Goal: Check status: Check status

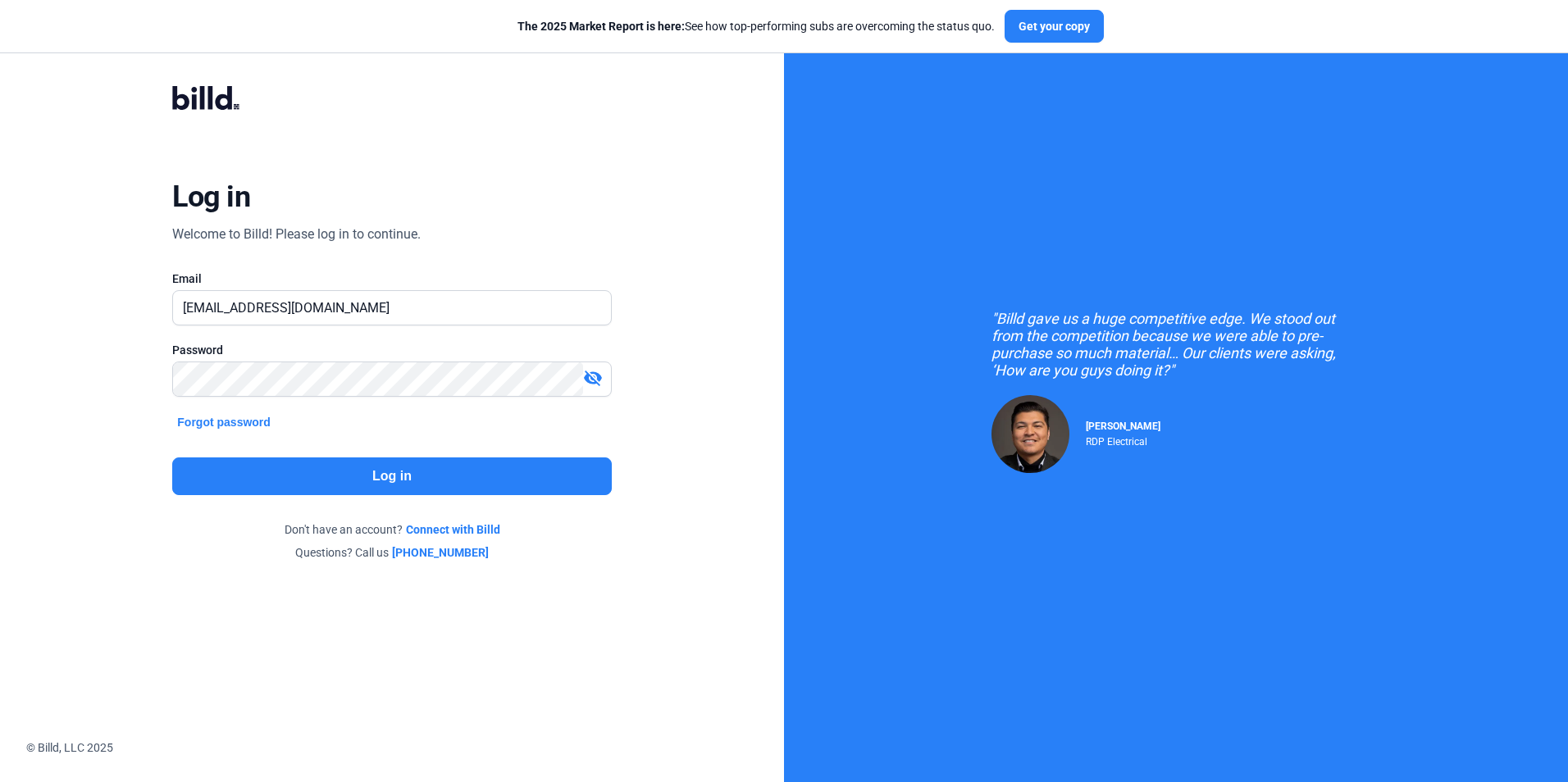
click at [334, 472] on button "Log in" at bounding box center [391, 476] width 438 height 38
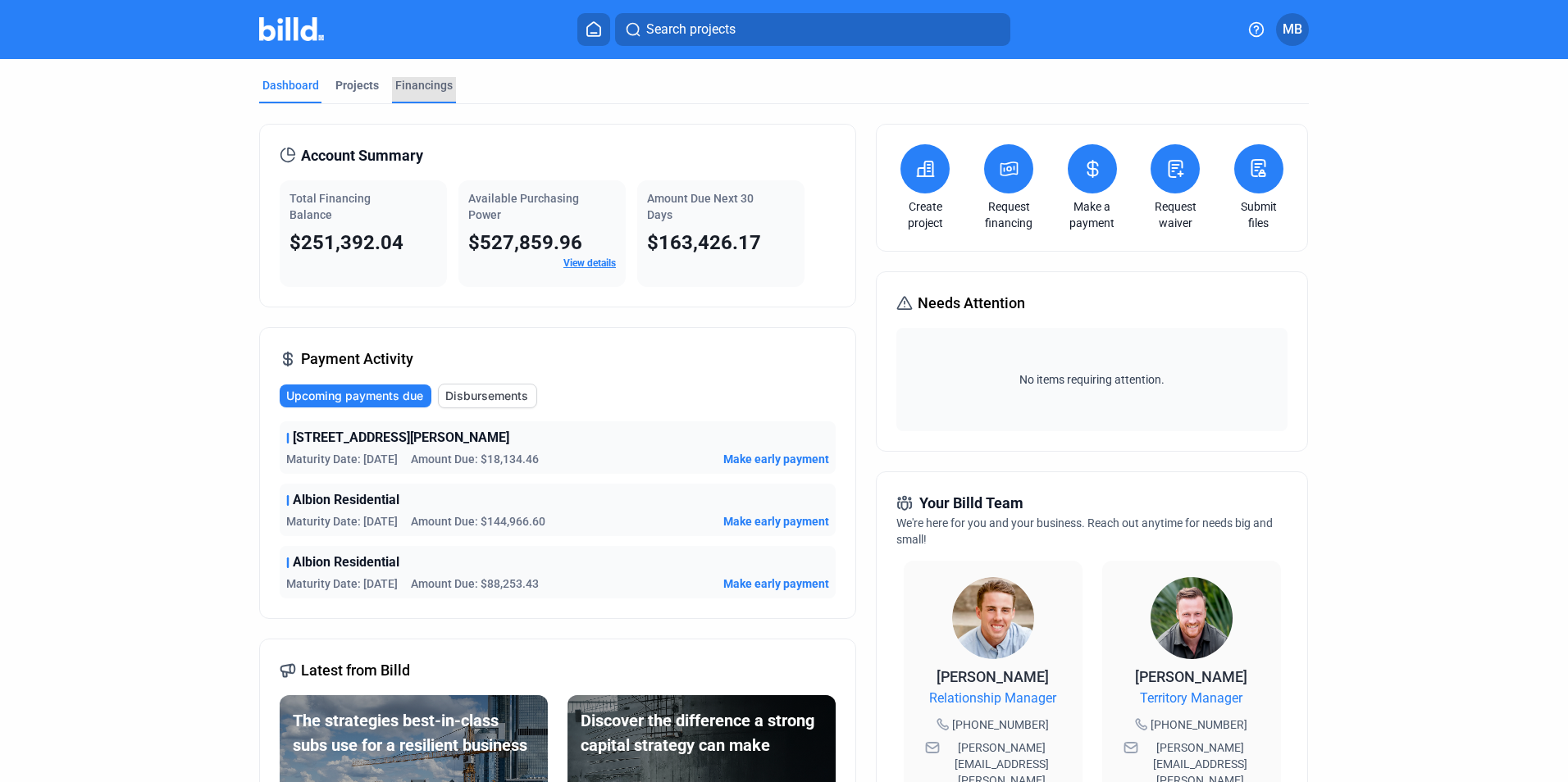
click at [419, 85] on div "Financings" at bounding box center [424, 85] width 58 height 17
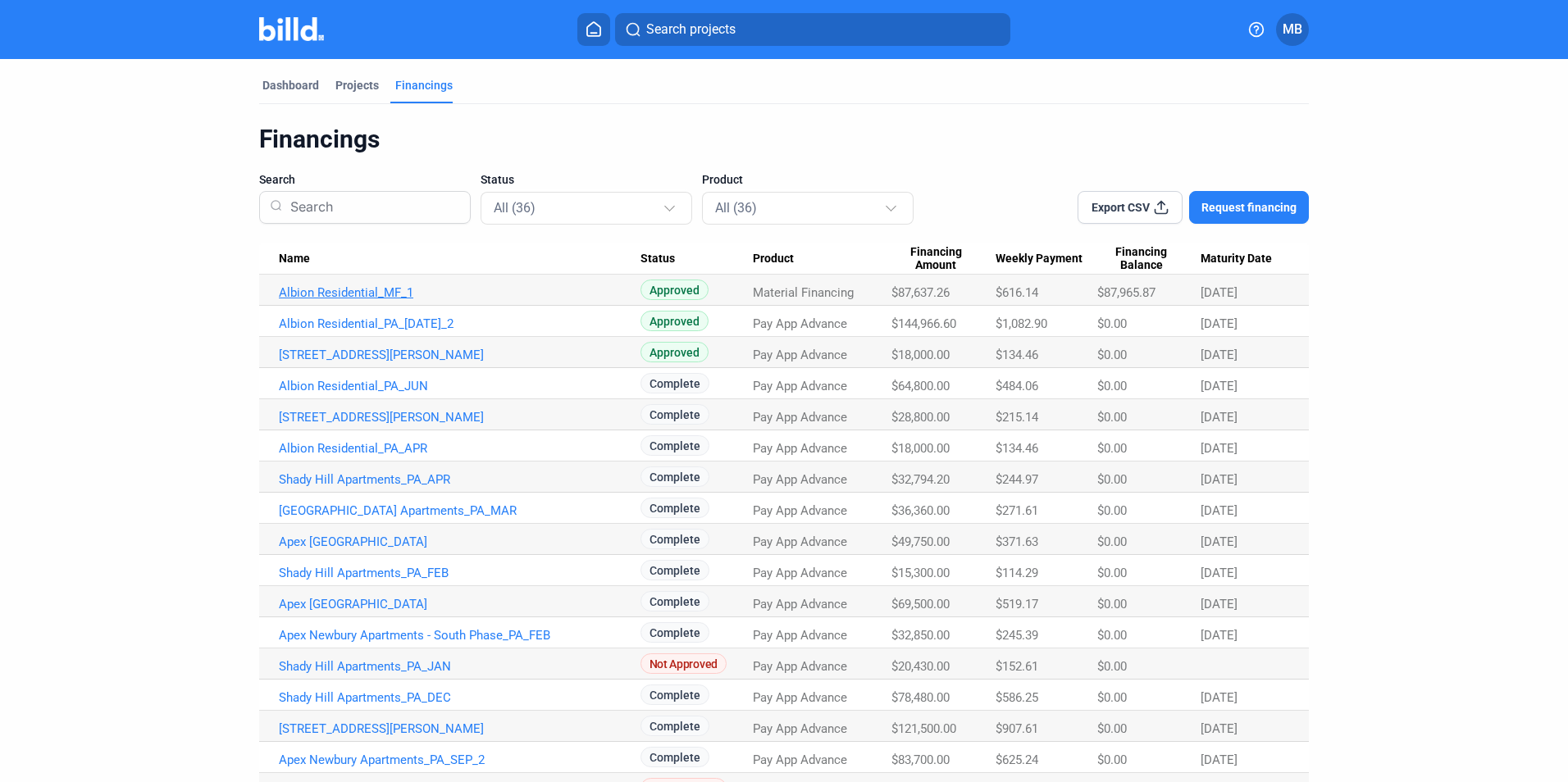
click at [353, 292] on link "Albion Residential_MF_1" at bounding box center [460, 293] width 362 height 15
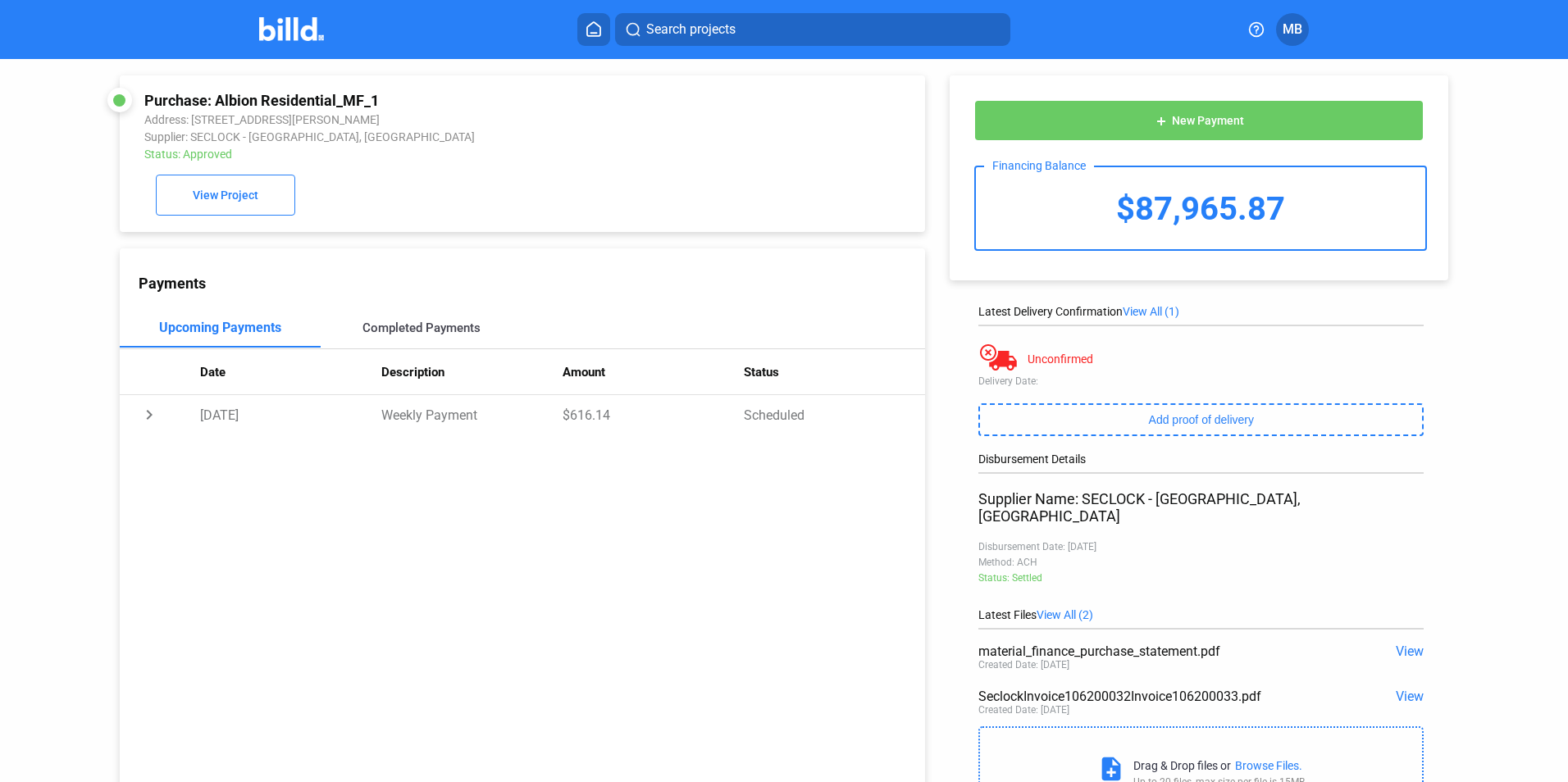
click at [427, 332] on div "Completed Payments" at bounding box center [421, 328] width 118 height 15
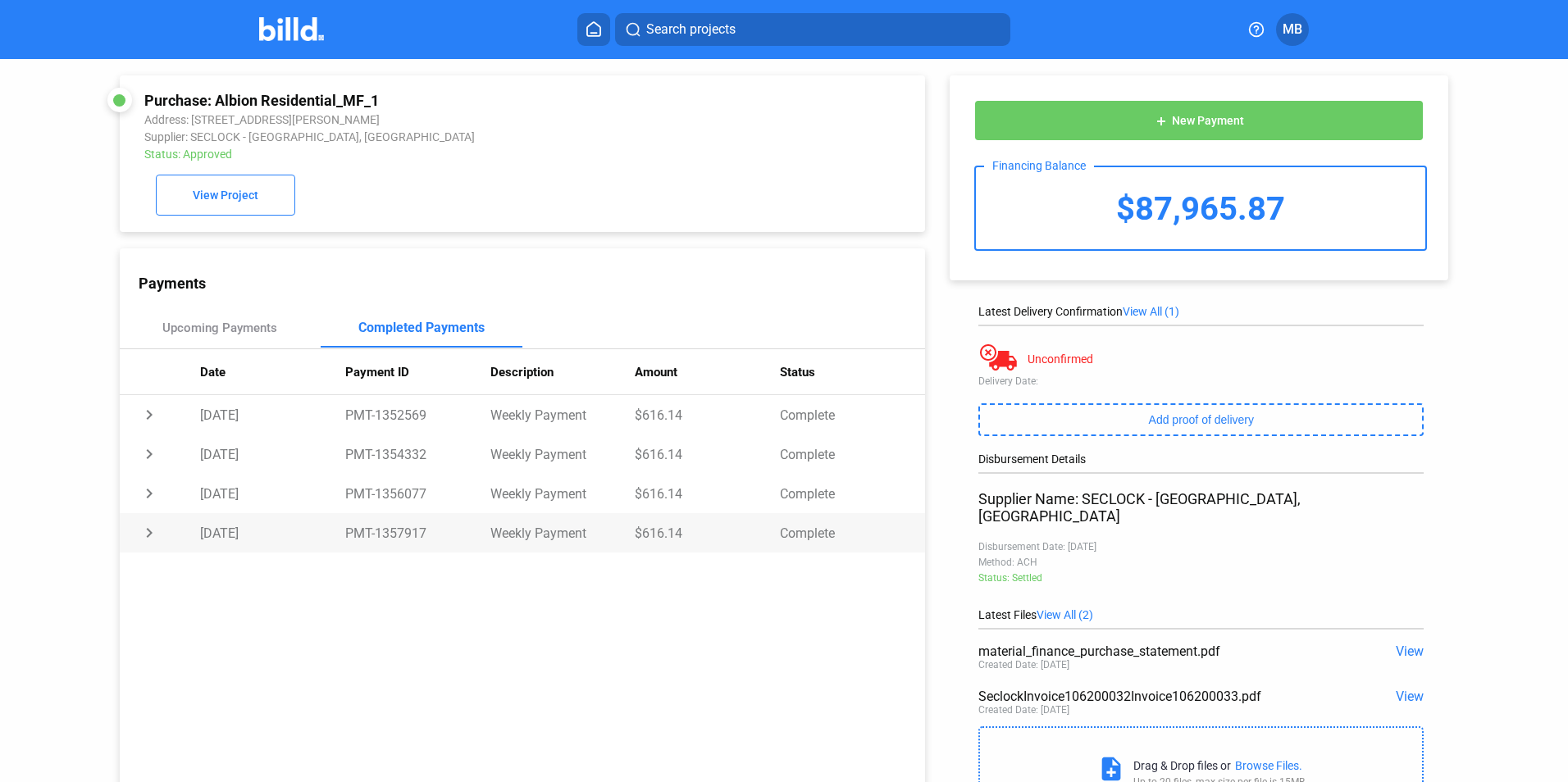
drag, startPoint x: 372, startPoint y: 535, endPoint x: 424, endPoint y: 533, distance: 52.0
click at [424, 533] on td "PMT-1357917" at bounding box center [418, 533] width 145 height 40
copy td "1357917"
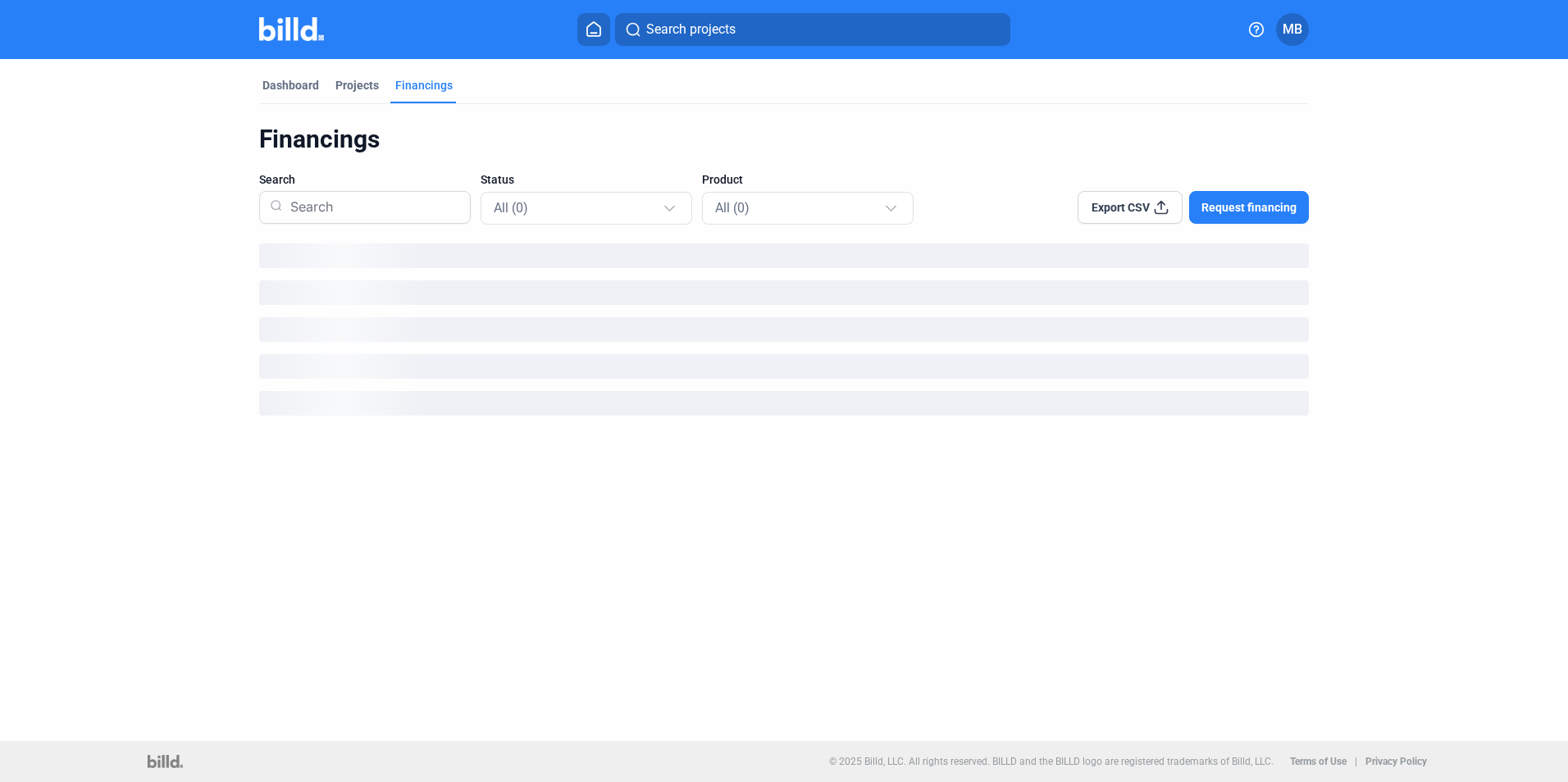
click at [414, 83] on div "Financings" at bounding box center [424, 85] width 58 height 17
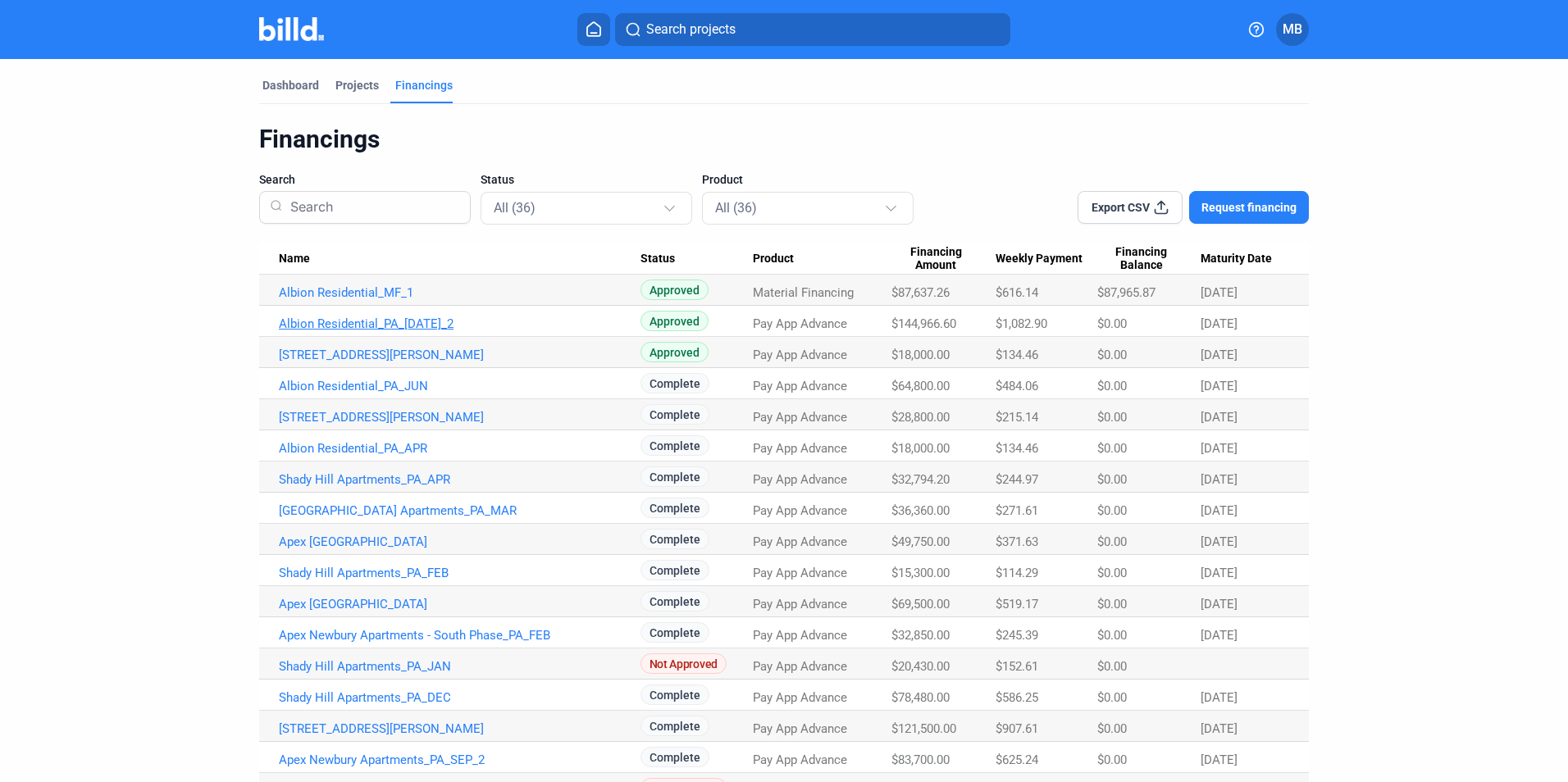
click at [405, 322] on link "Albion Residential_PA_[DATE]_2" at bounding box center [460, 324] width 362 height 15
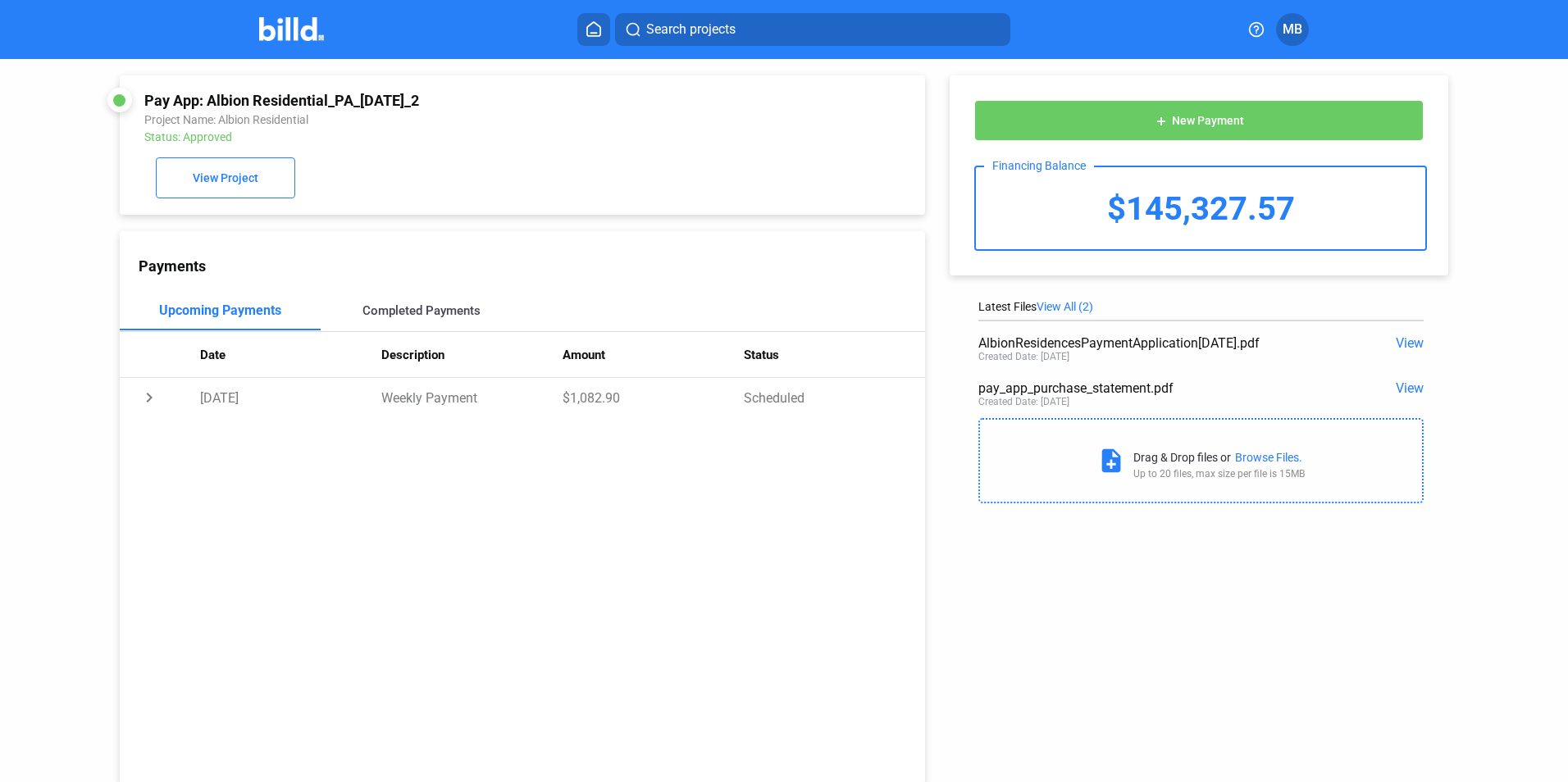
click at [412, 316] on div "Completed Payments" at bounding box center [421, 310] width 118 height 15
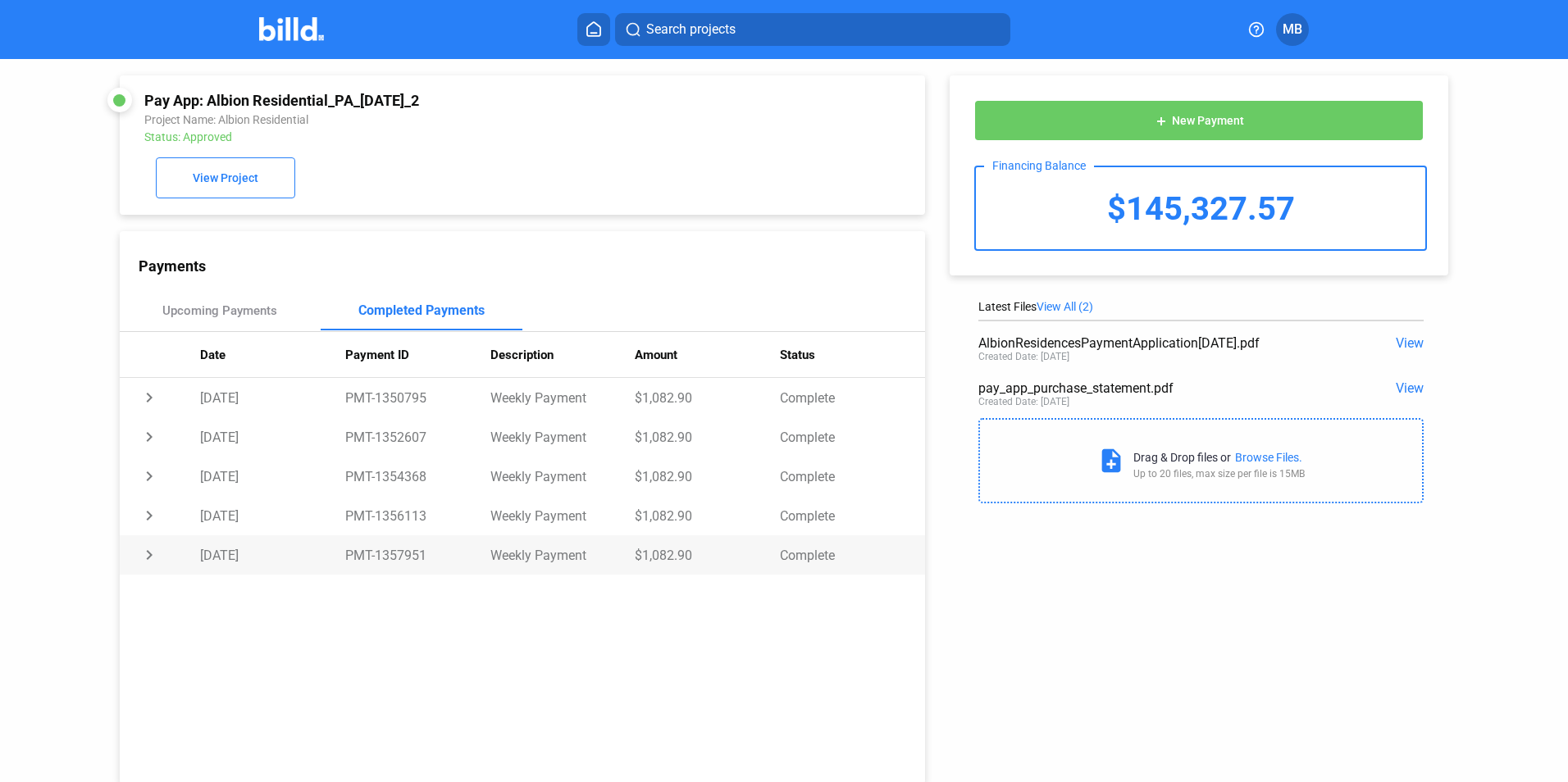
drag, startPoint x: 374, startPoint y: 556, endPoint x: 423, endPoint y: 557, distance: 49.0
click at [423, 557] on td "PMT-1357951" at bounding box center [418, 555] width 145 height 40
copy td "1357951"
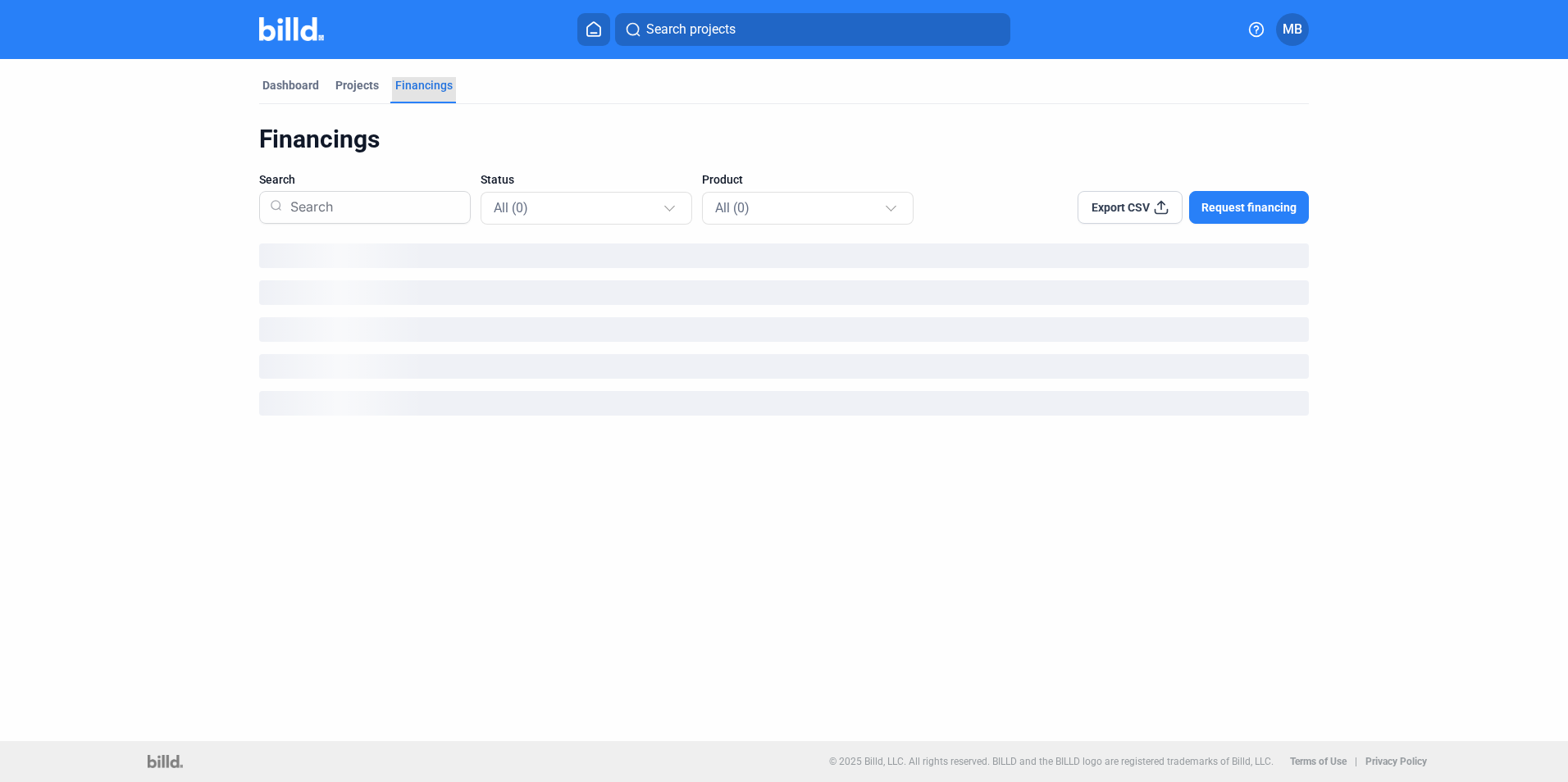
click at [414, 82] on div "Financings" at bounding box center [424, 85] width 58 height 17
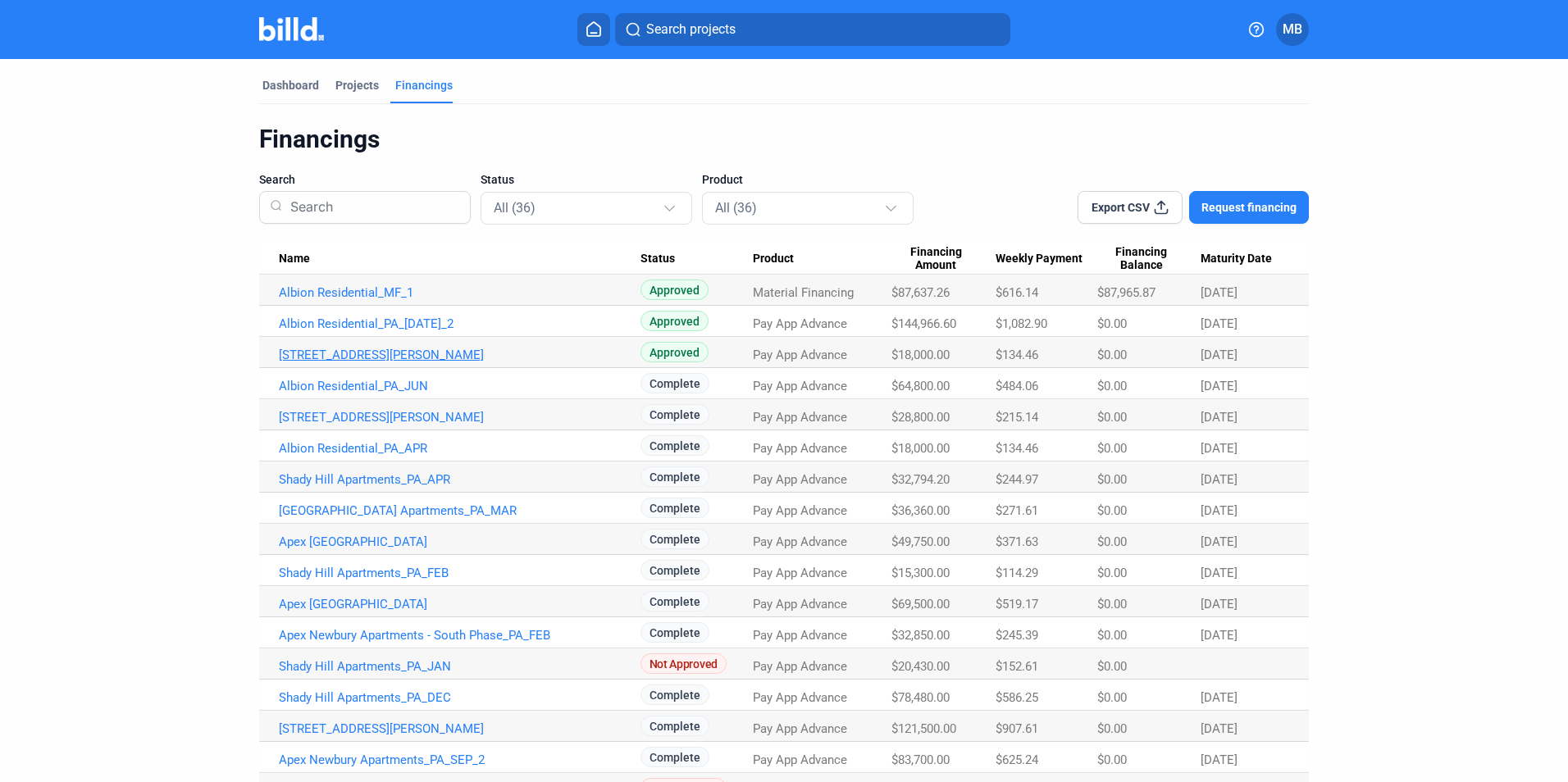
click at [353, 353] on link "[STREET_ADDRESS][PERSON_NAME]" at bounding box center [460, 355] width 362 height 15
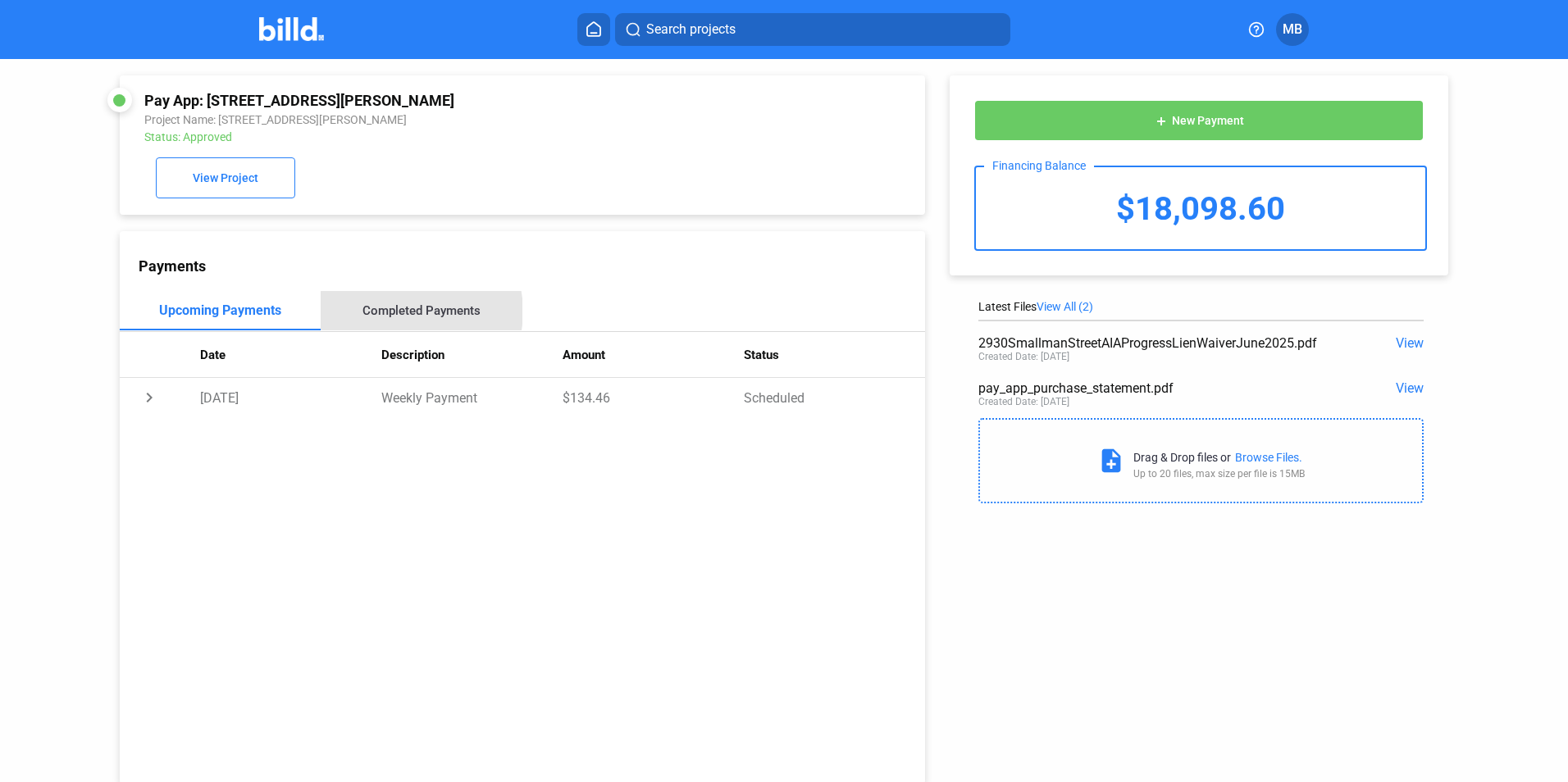
click at [405, 315] on div "Completed Payments" at bounding box center [421, 310] width 118 height 15
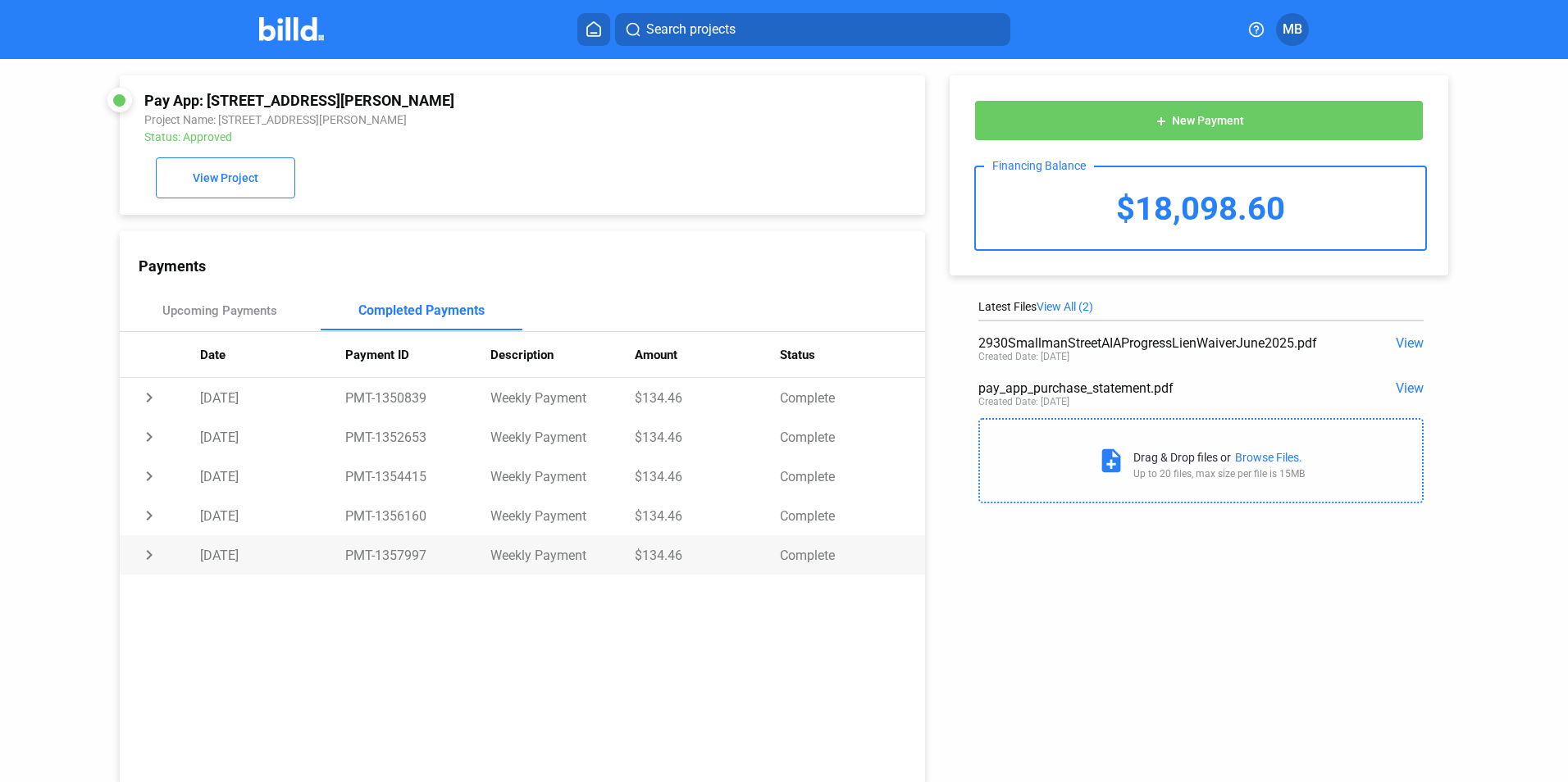
drag, startPoint x: 374, startPoint y: 557, endPoint x: 421, endPoint y: 552, distance: 47.3
click at [421, 552] on td "PMT-1357997" at bounding box center [418, 555] width 145 height 40
copy td "1357997"
